Goal: Task Accomplishment & Management: Use online tool/utility

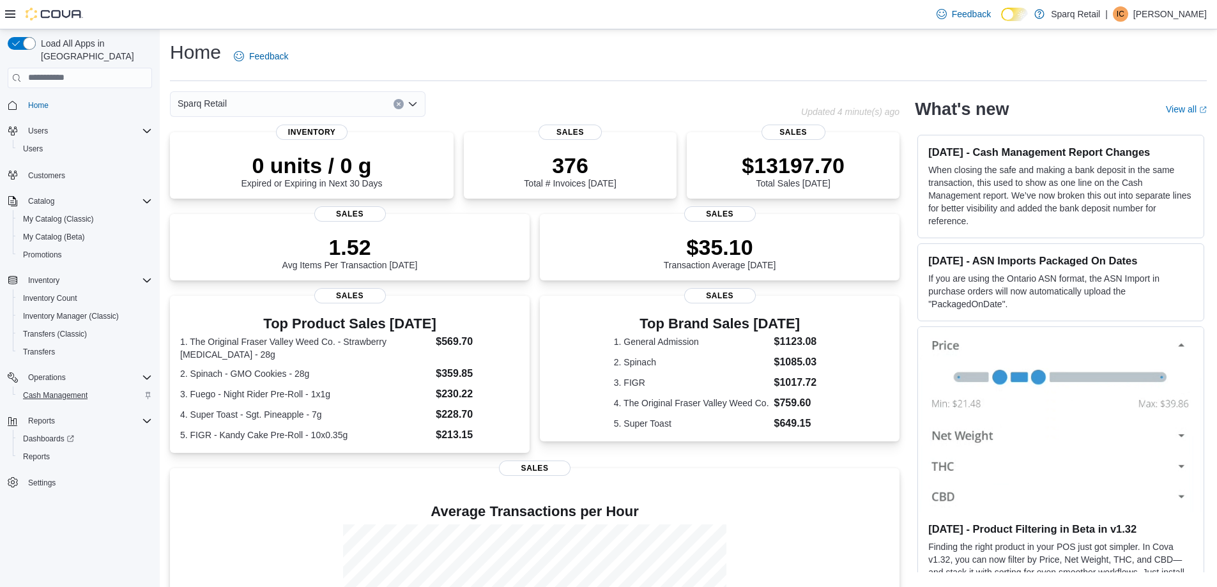
click at [89, 386] on button "Cash Management" at bounding box center [85, 395] width 144 height 18
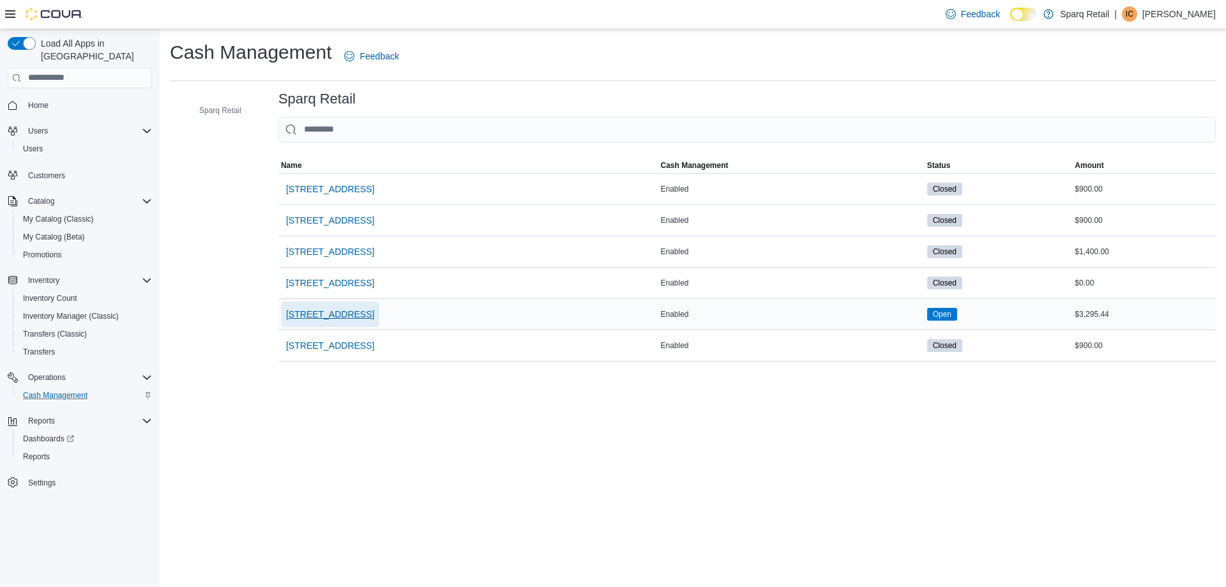
click at [342, 309] on span "340 Charlotte Street" at bounding box center [330, 314] width 88 height 13
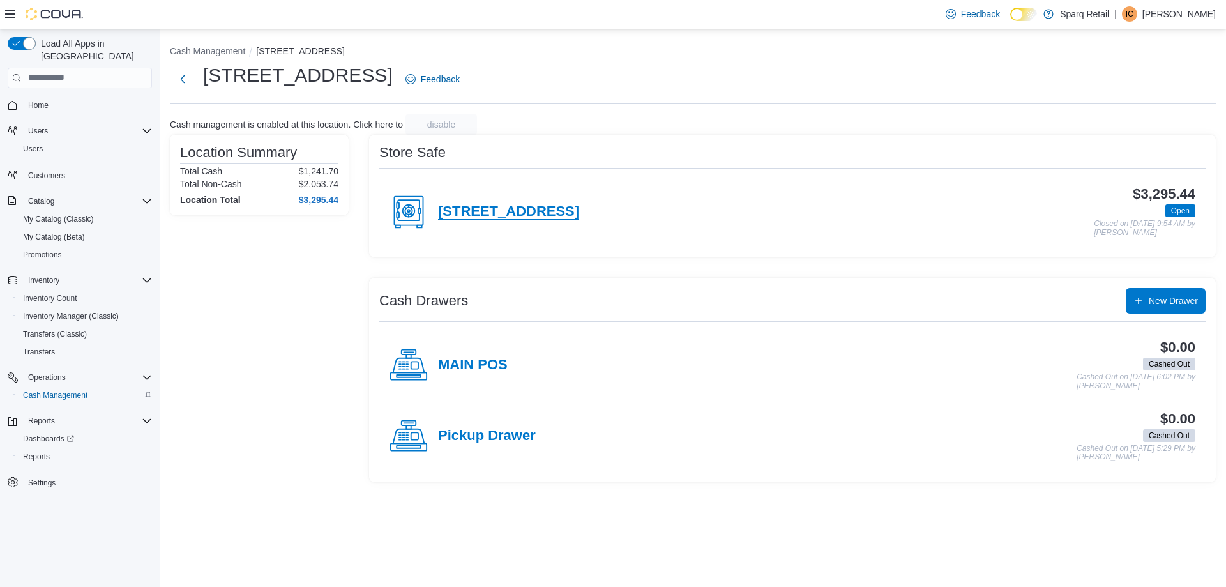
click at [472, 210] on h4 "340 Charlotte Street" at bounding box center [508, 212] width 141 height 17
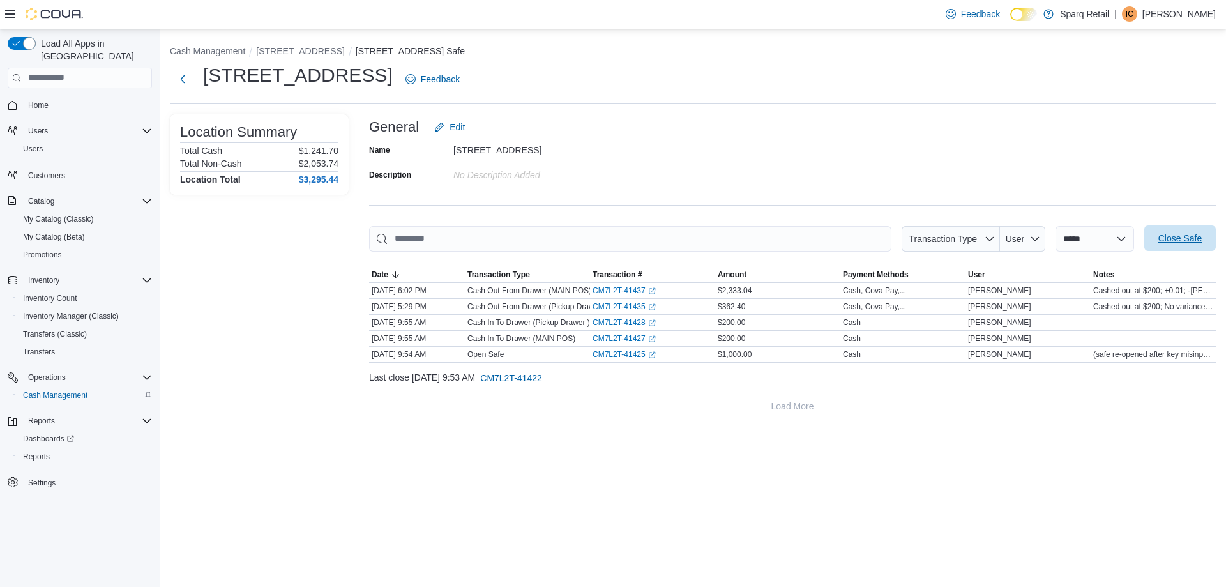
click at [1181, 238] on span "Close Safe" at bounding box center [1180, 238] width 43 height 13
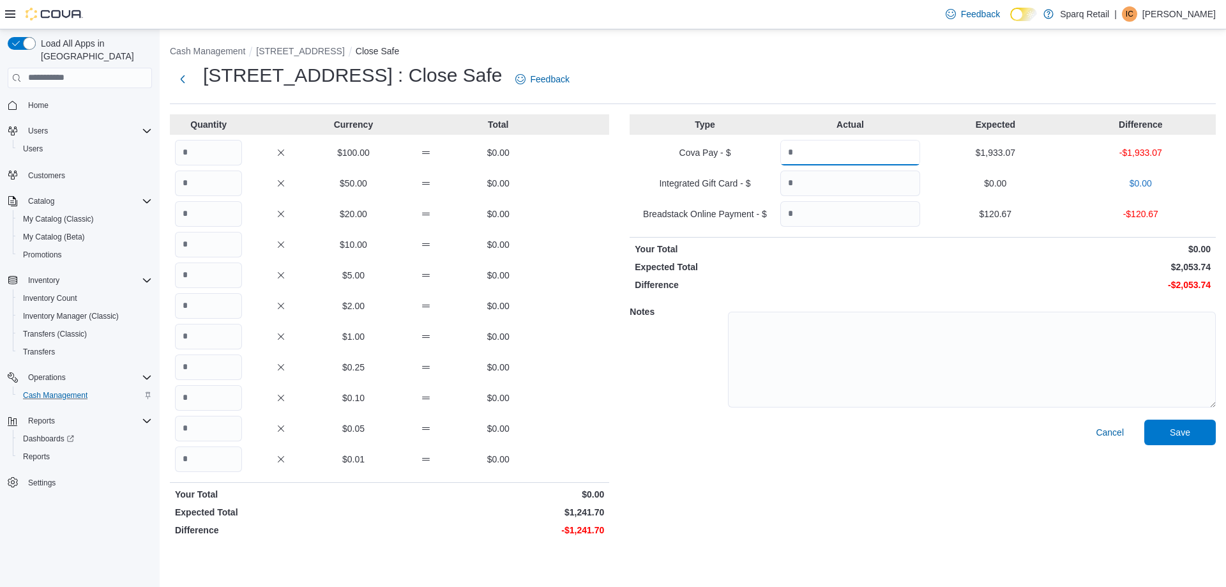
click at [872, 144] on input "Quantity" at bounding box center [850, 153] width 140 height 26
click at [856, 210] on input "Quantity" at bounding box center [850, 214] width 140 height 26
type input "******"
click at [871, 149] on input "Quantity" at bounding box center [850, 153] width 140 height 26
type input "*******"
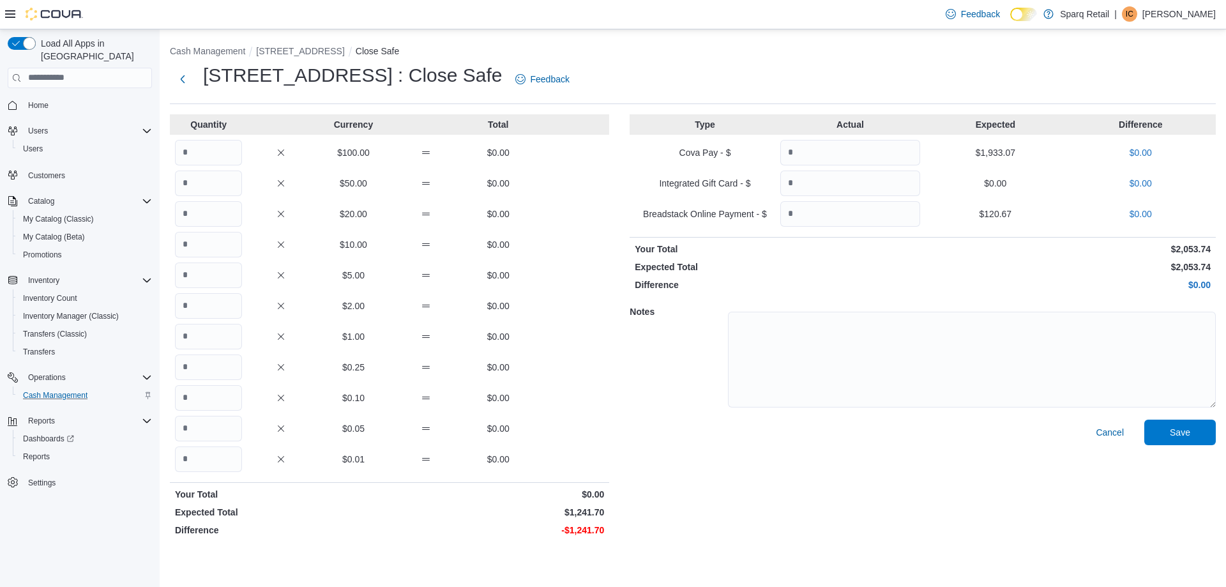
drag, startPoint x: 650, startPoint y: 181, endPoint x: 257, endPoint y: 224, distance: 395.1
click at [650, 181] on p "Integrated Gift Card - $" at bounding box center [705, 183] width 140 height 13
click at [229, 153] on input "Quantity" at bounding box center [208, 153] width 67 height 26
type input "*"
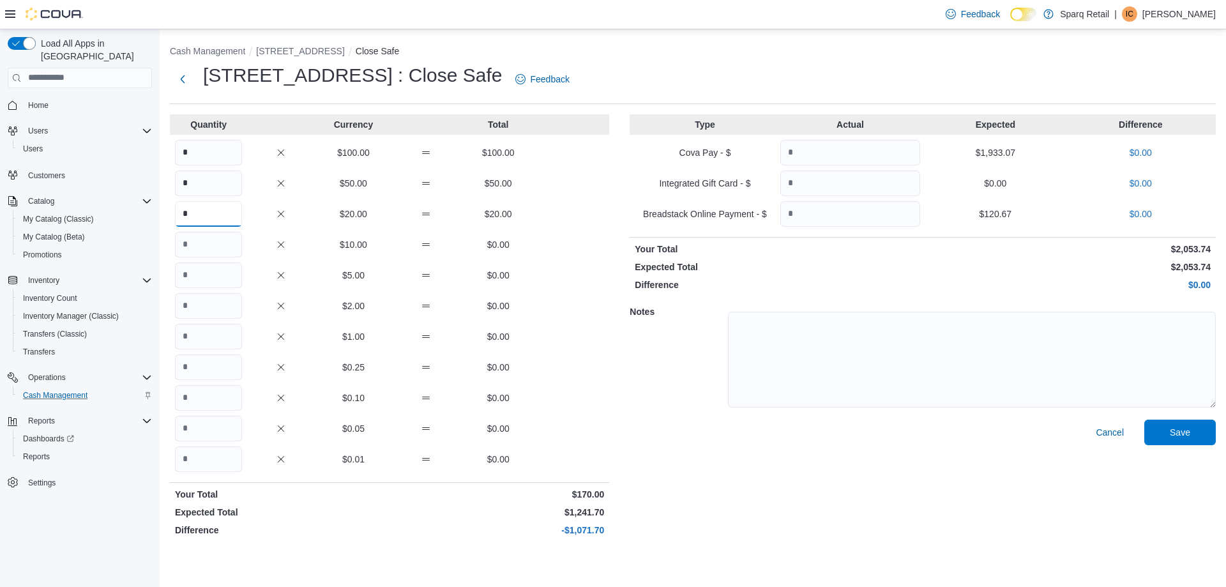
type input "*"
click at [225, 155] on input "*" at bounding box center [208, 153] width 67 height 26
click at [202, 219] on input "*" at bounding box center [208, 214] width 67 height 26
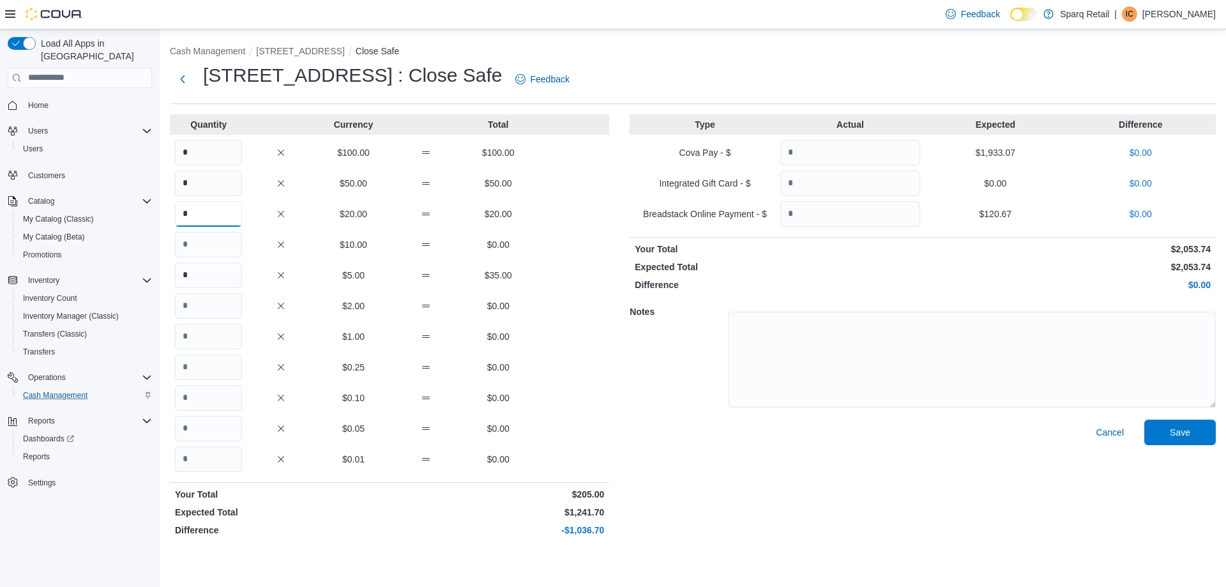
click at [204, 218] on input "*" at bounding box center [208, 214] width 67 height 26
type input "*"
click at [201, 241] on input "Quantity" at bounding box center [208, 245] width 67 height 26
type input "*"
click at [199, 271] on input "*" at bounding box center [208, 276] width 67 height 26
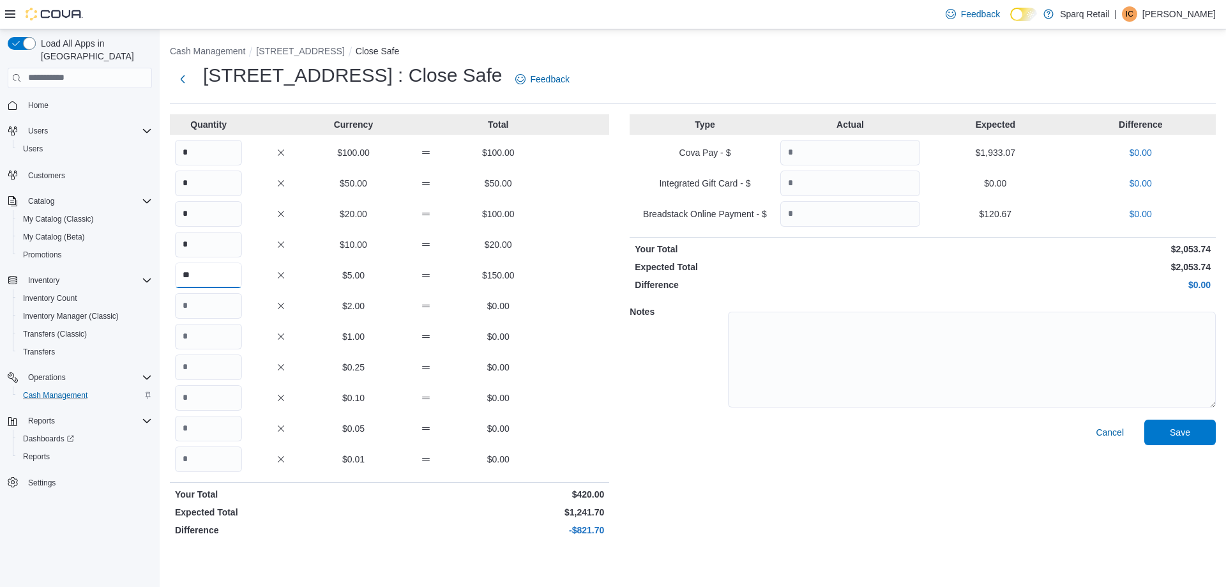
type input "**"
type input "***"
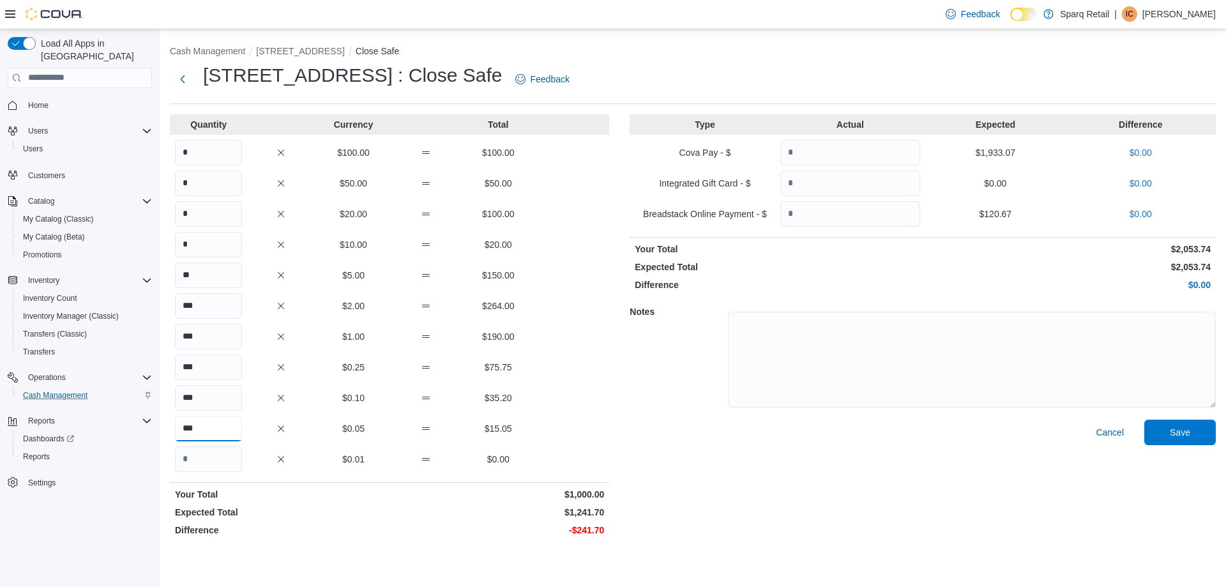
type input "***"
drag, startPoint x: 210, startPoint y: 151, endPoint x: 217, endPoint y: 176, distance: 25.1
click at [211, 152] on input "*" at bounding box center [208, 153] width 67 height 26
click at [218, 178] on input "*" at bounding box center [208, 184] width 67 height 26
drag, startPoint x: 217, startPoint y: 202, endPoint x: 216, endPoint y: 226, distance: 23.7
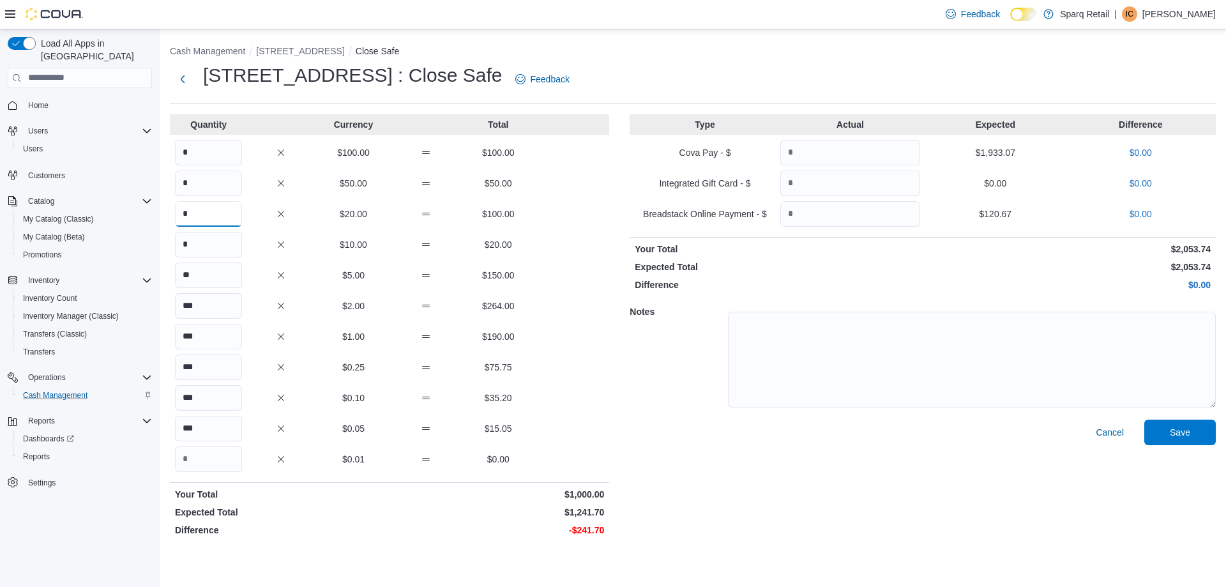
click at [218, 202] on input "*" at bounding box center [208, 214] width 67 height 26
click at [220, 231] on div "Quantity Currency Total * $100.00 $100.00 * $50.00 $50.00 * $20.00 $100.00 * $1…" at bounding box center [389, 327] width 439 height 427
click at [218, 225] on input "*" at bounding box center [208, 214] width 67 height 26
click at [220, 247] on input "*" at bounding box center [208, 245] width 67 height 26
click at [215, 149] on input "*" at bounding box center [208, 153] width 67 height 26
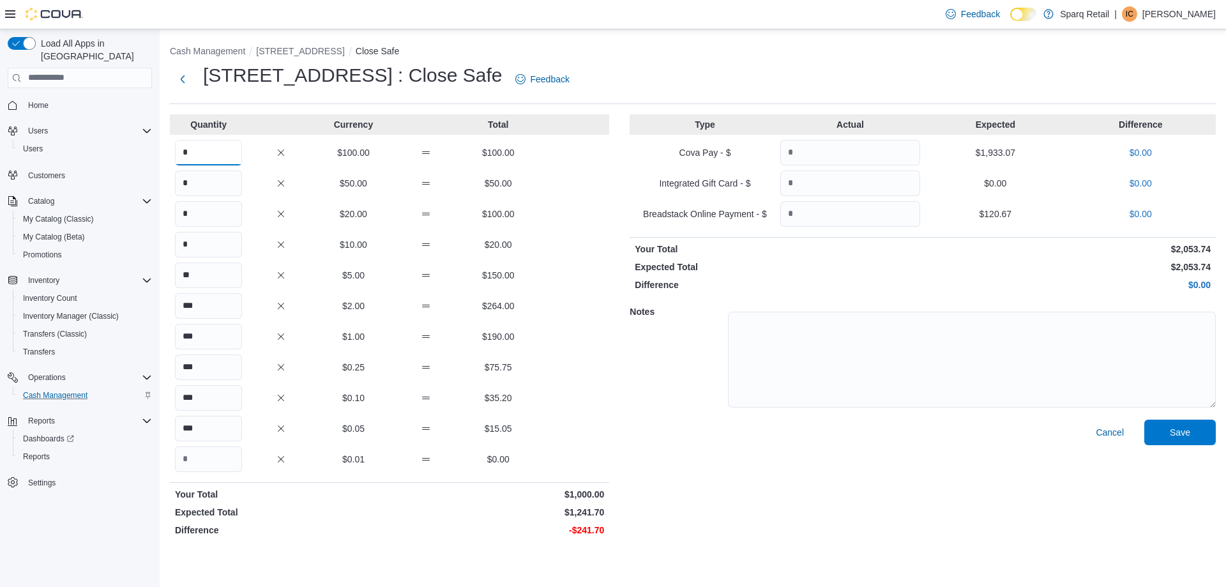
click at [215, 149] on input "*" at bounding box center [208, 153] width 67 height 26
drag, startPoint x: 215, startPoint y: 149, endPoint x: 93, endPoint y: 157, distance: 121.6
click at [94, 157] on div "Load All Apps in New Hub Home Users Users Customers Catalog My Catalog (Classic…" at bounding box center [613, 308] width 1226 height 558
type input "*"
click at [222, 185] on input "*" at bounding box center [208, 184] width 67 height 26
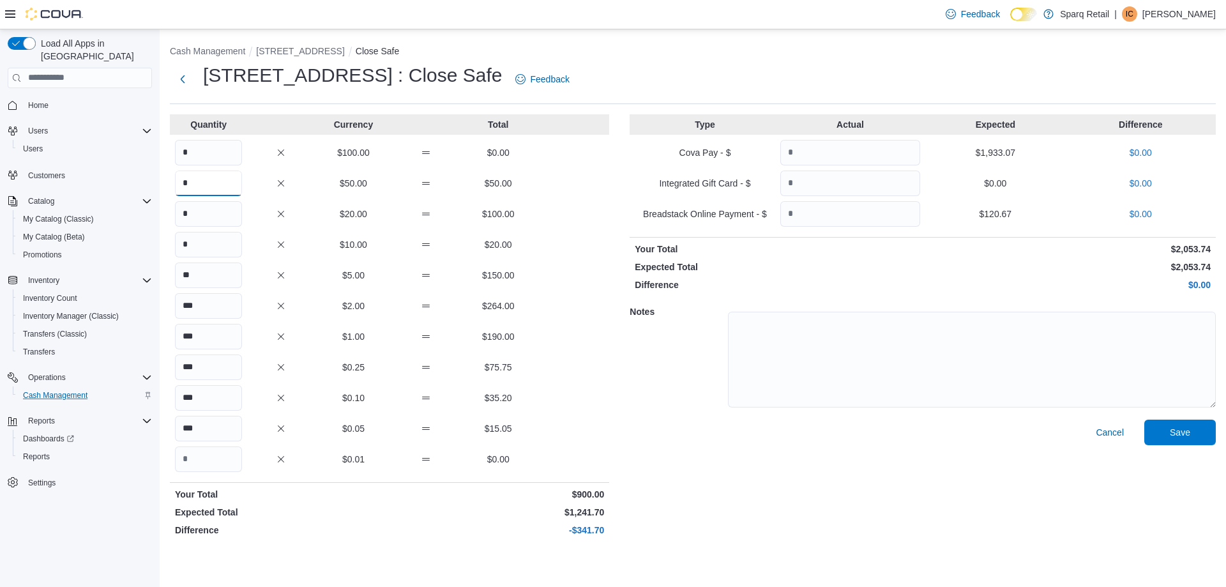
click at [222, 182] on input "*" at bounding box center [208, 184] width 67 height 26
type input "*"
click at [199, 218] on input "*" at bounding box center [208, 214] width 67 height 26
type input "*"
click at [204, 251] on input "*" at bounding box center [208, 245] width 67 height 26
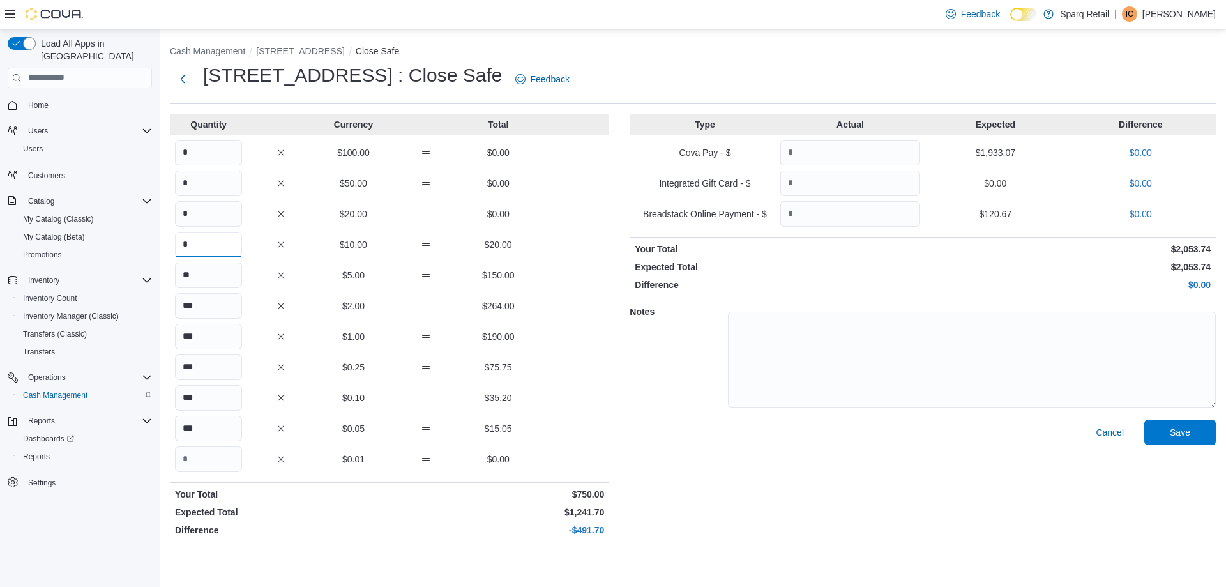
click at [204, 251] on input "*" at bounding box center [208, 245] width 67 height 26
type input "*"
click at [222, 155] on input "*" at bounding box center [208, 153] width 67 height 26
type input "*"
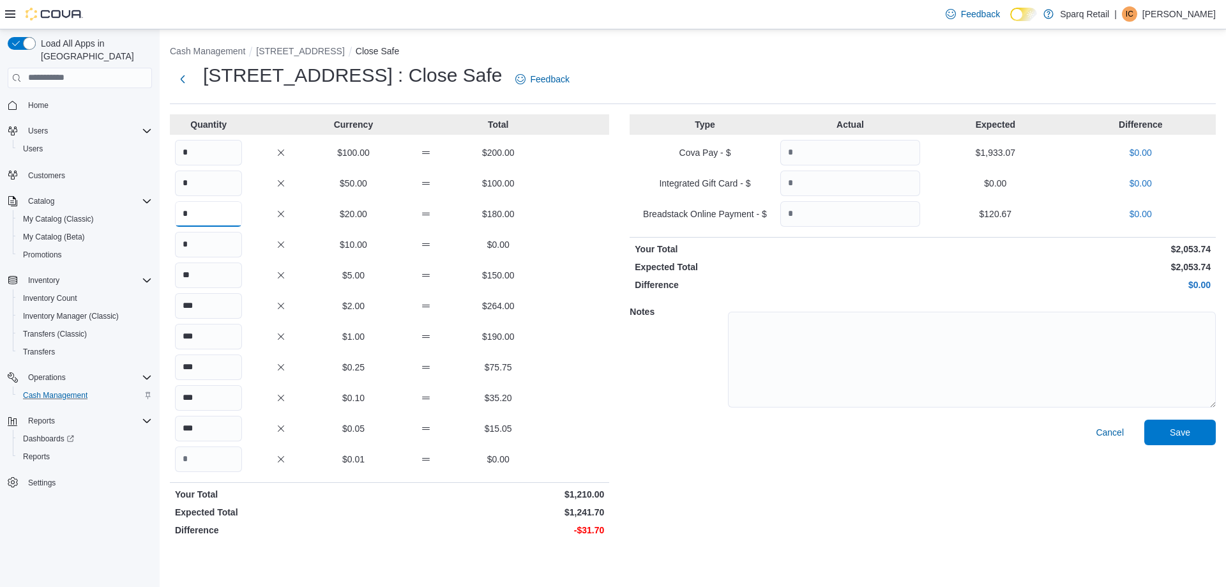
type input "*"
type input "**"
type input "***"
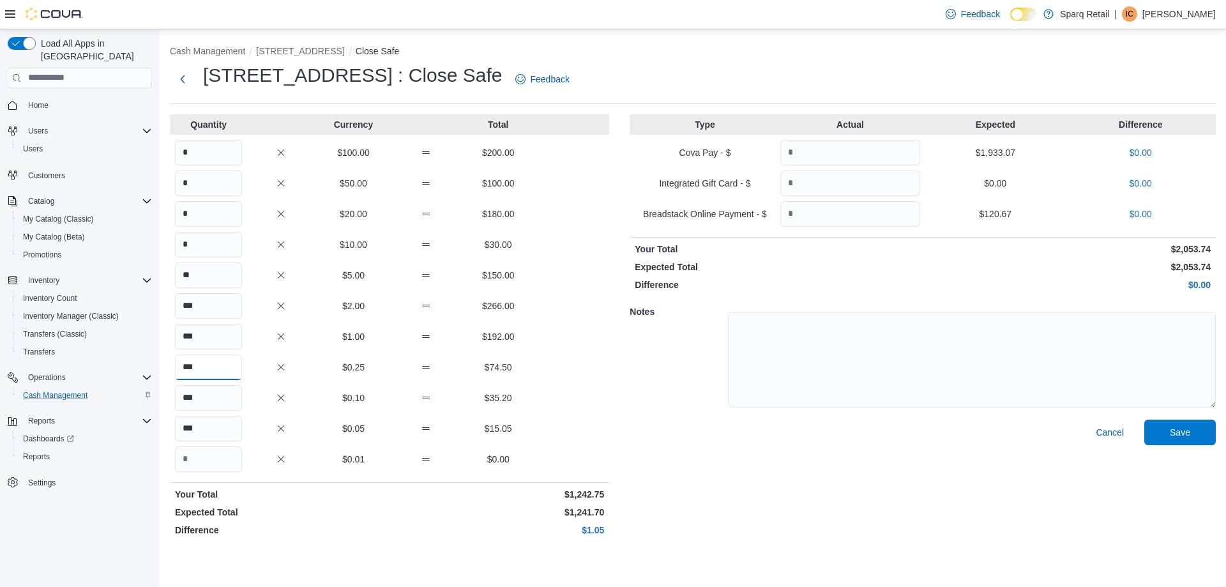
type input "***"
click at [784, 387] on textarea at bounding box center [972, 360] width 488 height 96
drag, startPoint x: 942, startPoint y: 468, endPoint x: 1183, endPoint y: 455, distance: 241.7
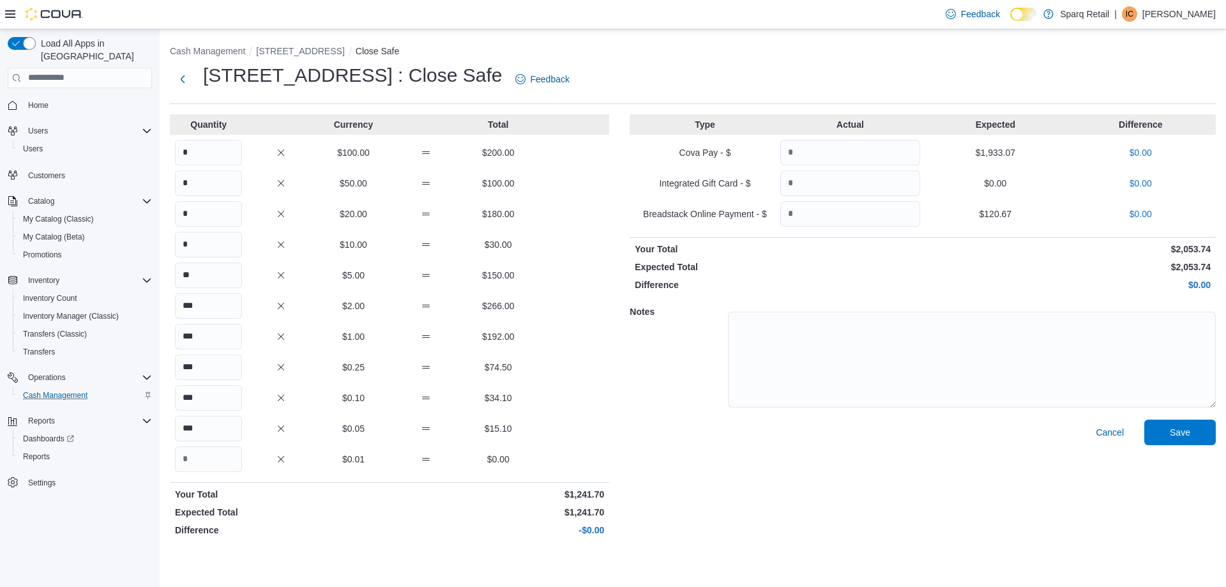
click at [943, 467] on div "Cancel Save" at bounding box center [923, 481] width 586 height 122
click at [1065, 381] on textarea at bounding box center [972, 360] width 488 height 96
click at [1192, 427] on span "Save" at bounding box center [1180, 432] width 56 height 26
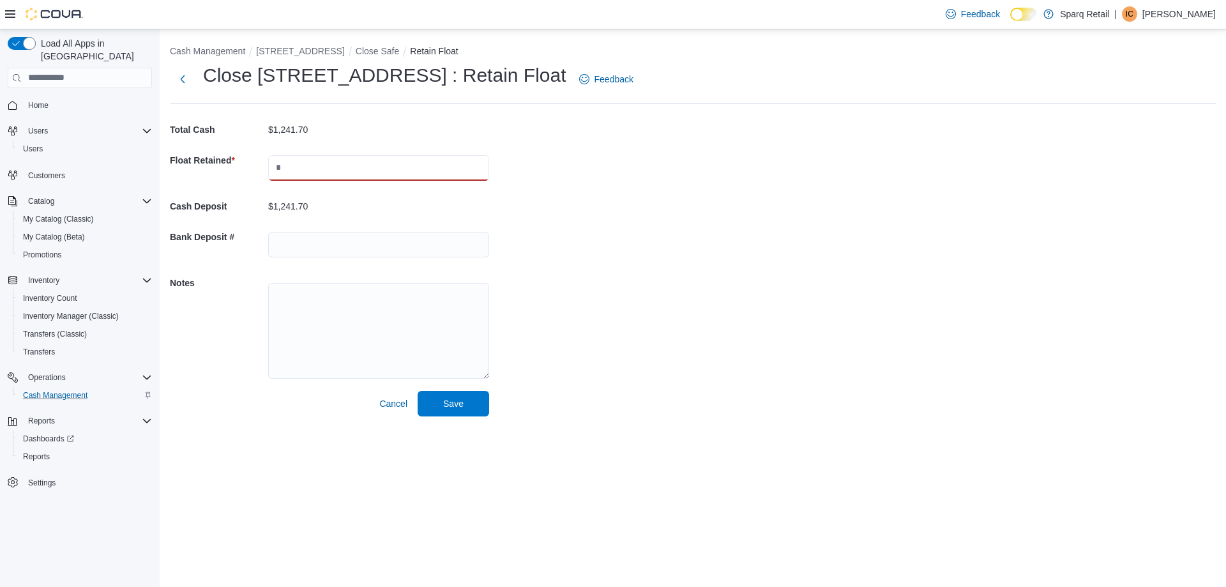
click at [351, 167] on input "text" at bounding box center [378, 168] width 221 height 26
type input "****"
click at [788, 255] on div "Cash Management 340 Charlotte Street Close Safe Retain Float Close 340 Charlott…" at bounding box center [693, 227] width 1067 height 397
click at [452, 405] on span "Save" at bounding box center [453, 403] width 20 height 13
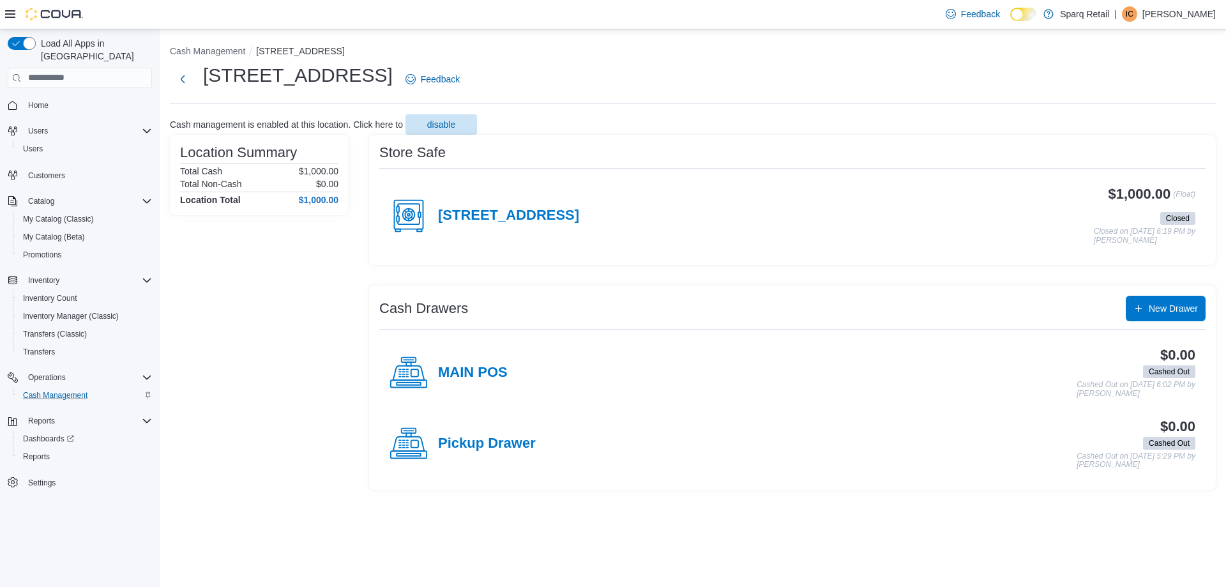
click at [1197, 21] on p "[PERSON_NAME]" at bounding box center [1179, 13] width 73 height 15
click at [1128, 128] on span "Sign Out" at bounding box center [1133, 124] width 34 height 13
